Goal: Understand process/instructions: Learn about a topic

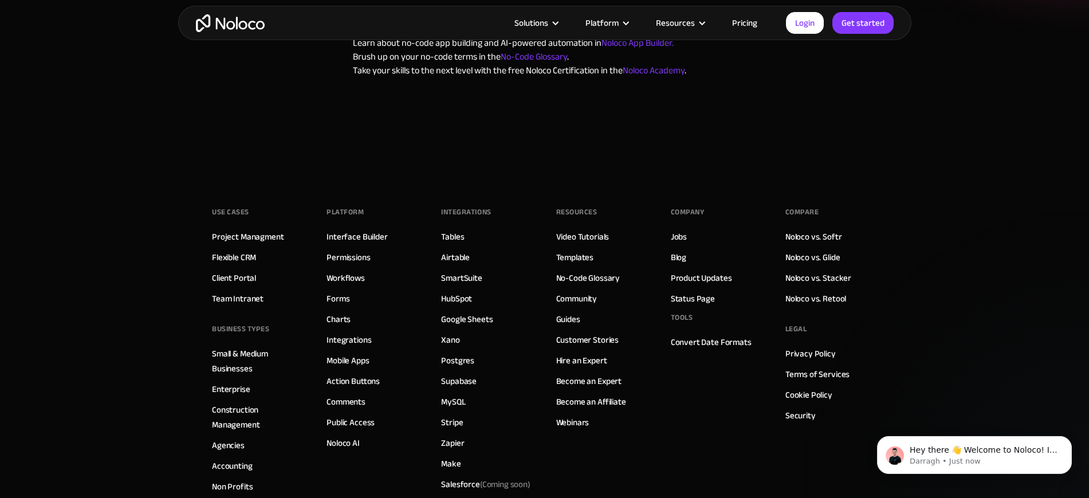
scroll to position [286, 0]
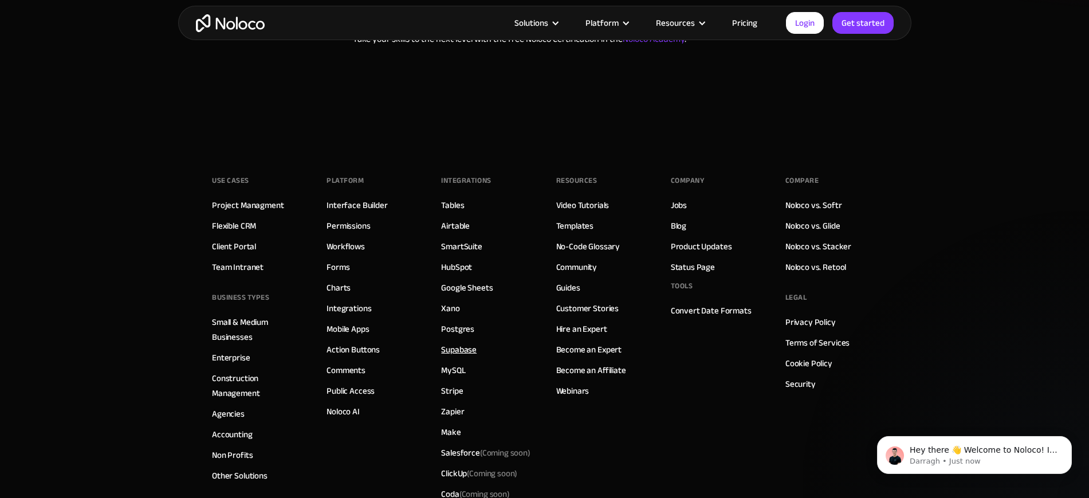
click at [466, 342] on link "Supabase" at bounding box center [459, 349] width 36 height 15
